Goal: Information Seeking & Learning: Learn about a topic

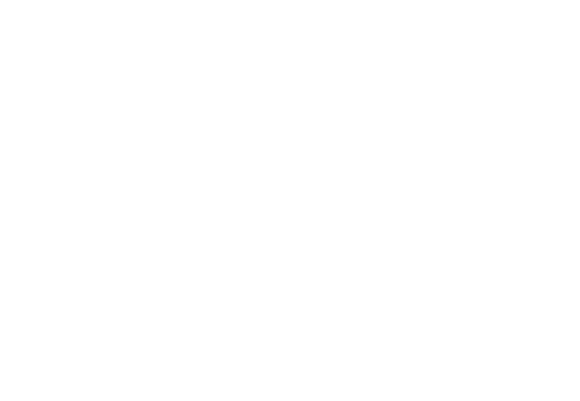
click at [478, 5] on html at bounding box center [290, 2] width 580 height 5
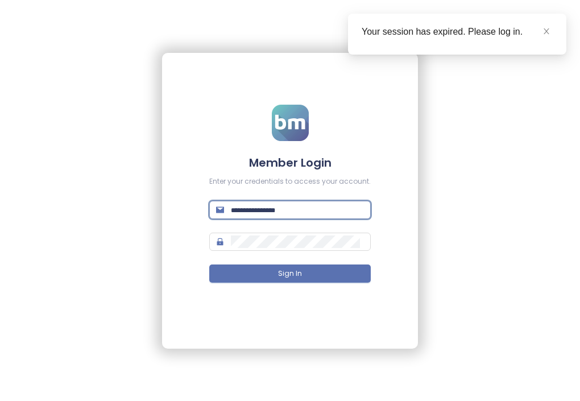
click at [312, 210] on input "text" at bounding box center [297, 210] width 133 height 13
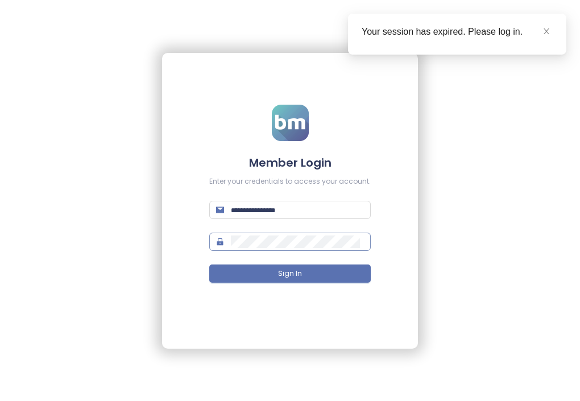
type input "**********"
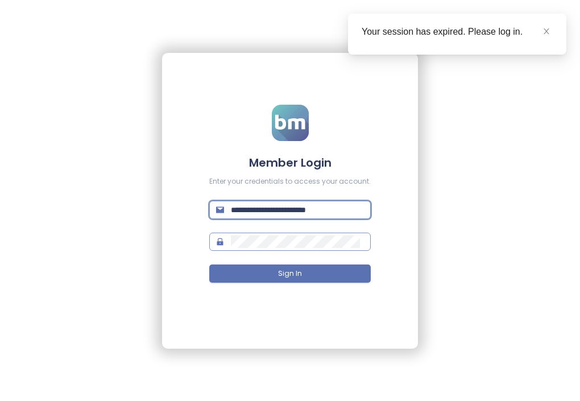
click at [209, 264] on button "Sign In" at bounding box center [289, 273] width 161 height 18
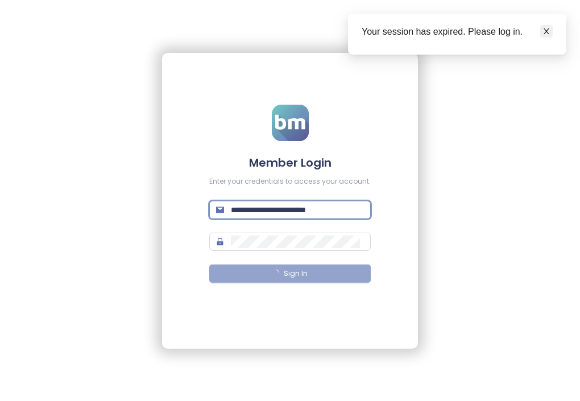
click at [552, 34] on link at bounding box center [546, 31] width 13 height 13
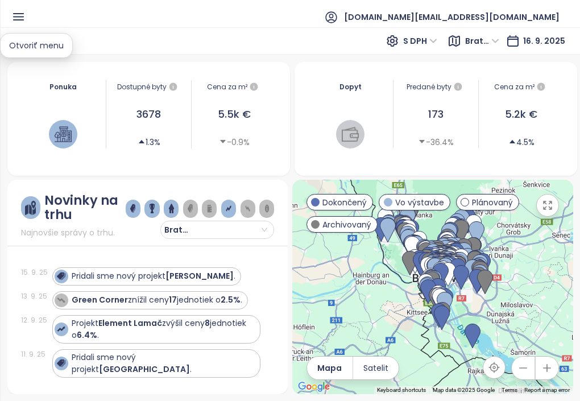
click at [18, 14] on icon "button" at bounding box center [18, 17] width 14 height 14
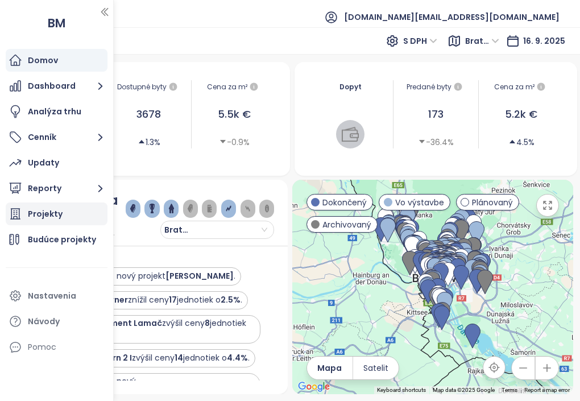
click at [54, 210] on div "Projekty" at bounding box center [45, 214] width 35 height 14
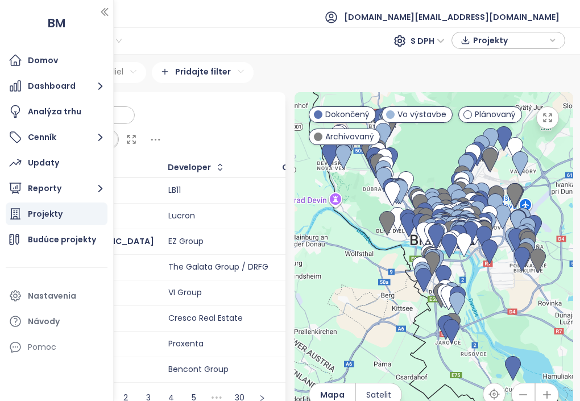
click at [221, 117] on div "Cena Cena za m²" at bounding box center [146, 125] width 279 height 66
click at [105, 12] on icon "button" at bounding box center [104, 11] width 11 height 11
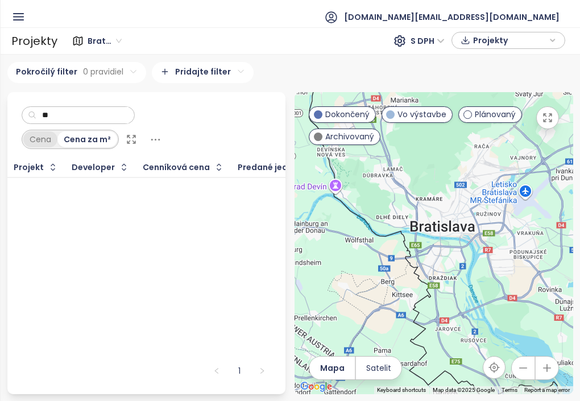
type input "*"
